Goal: Task Accomplishment & Management: Use online tool/utility

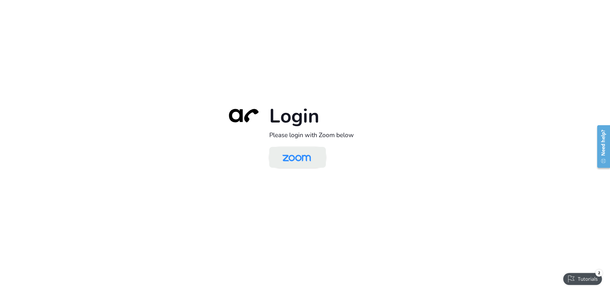
click at [313, 159] on img at bounding box center [296, 157] width 41 height 19
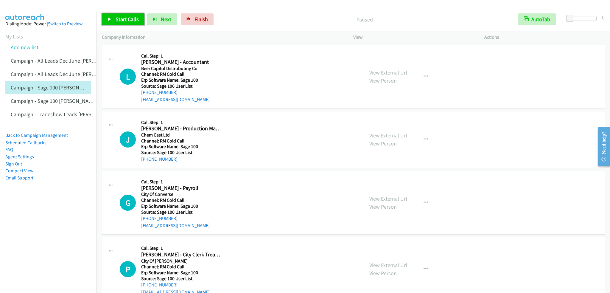
click at [122, 17] on span "Start Calls" at bounding box center [127, 19] width 23 height 7
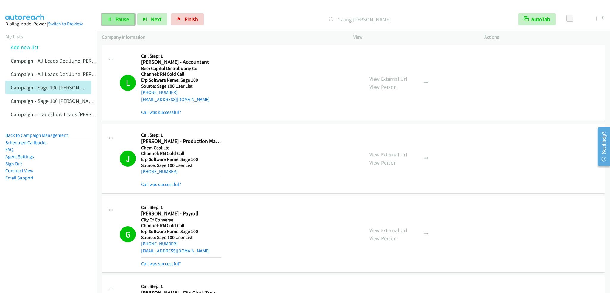
click at [123, 17] on span "Pause" at bounding box center [122, 19] width 13 height 7
click at [132, 19] on span "Start Calls" at bounding box center [127, 19] width 23 height 7
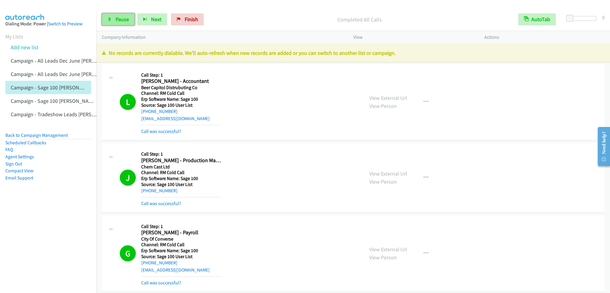
click at [119, 18] on span "Pause" at bounding box center [122, 19] width 13 height 7
click at [30, 134] on link "Back to Campaign Management" at bounding box center [36, 135] width 63 height 6
